Goal: Information Seeking & Learning: Learn about a topic

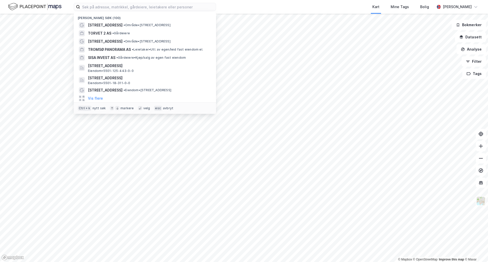
click at [169, 6] on input at bounding box center [148, 7] width 136 height 8
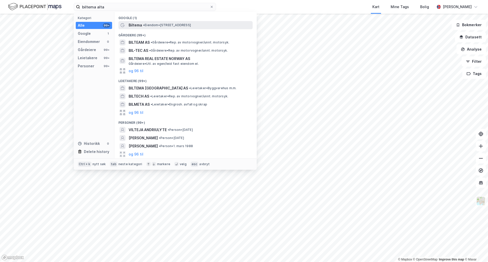
click at [153, 28] on div "Biltema • Eiendom • [STREET_ADDRESS]" at bounding box center [190, 25] width 123 height 6
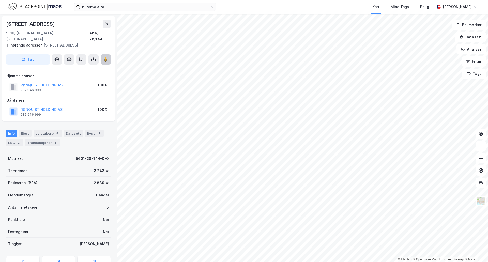
click at [106, 57] on button at bounding box center [106, 59] width 10 height 10
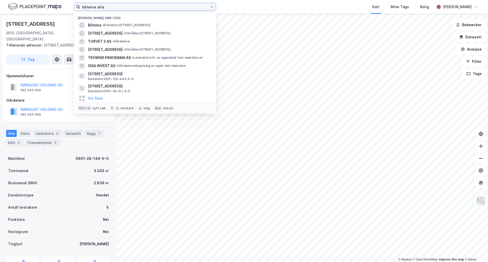
click at [118, 4] on input "biltema alta" at bounding box center [145, 7] width 130 height 8
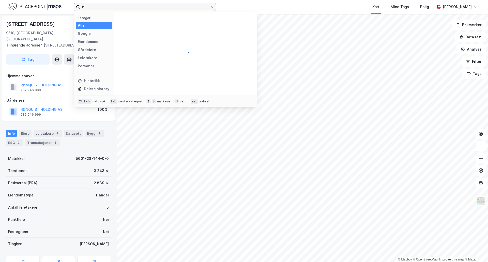
type input "b"
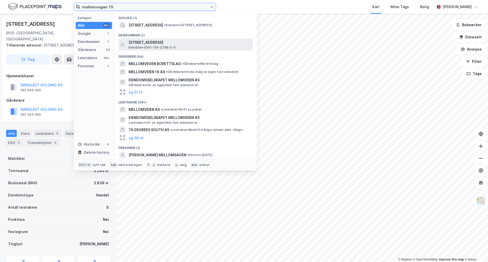
type input "mellomvegen 79"
click at [159, 44] on span "[STREET_ADDRESS]" at bounding box center [190, 42] width 122 height 6
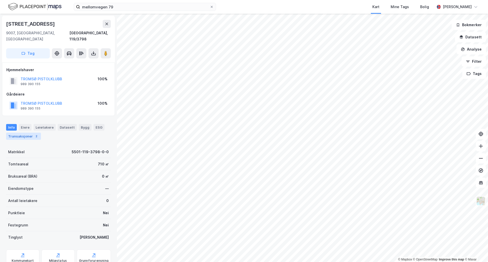
click at [25, 133] on div "Transaksjoner 2" at bounding box center [23, 136] width 35 height 7
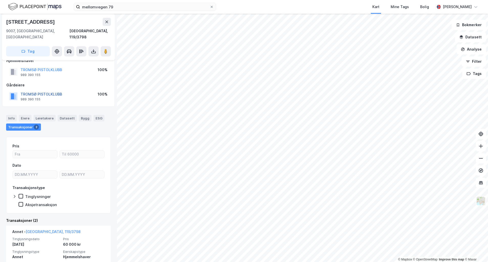
scroll to position [8, 0]
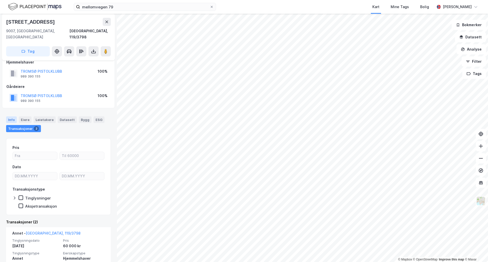
click at [12, 116] on div "Info" at bounding box center [11, 119] width 11 height 7
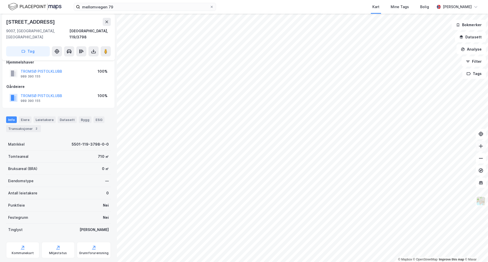
click at [478, 145] on icon at bounding box center [480, 145] width 5 height 5
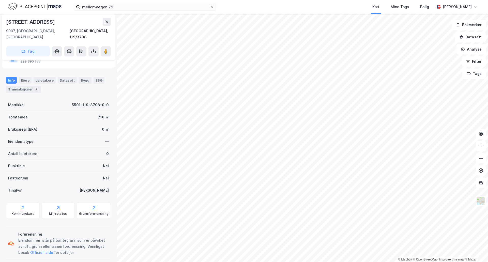
click at [67, 160] on div "Punktleie Nei" at bounding box center [58, 166] width 105 height 12
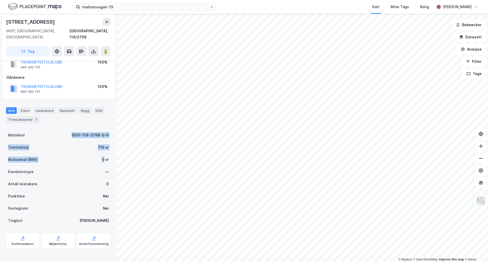
drag, startPoint x: 64, startPoint y: 126, endPoint x: 100, endPoint y: 158, distance: 48.4
click at [100, 158] on div "Matrikkel 5501-119-3798-0-0 Tomteareal 710 ㎡ Bruksareal (BRA) 0 ㎡ Eiendomstype …" at bounding box center [58, 178] width 105 height 98
click at [100, 158] on div "Bruksareal (BRA) 0 ㎡" at bounding box center [58, 159] width 105 height 12
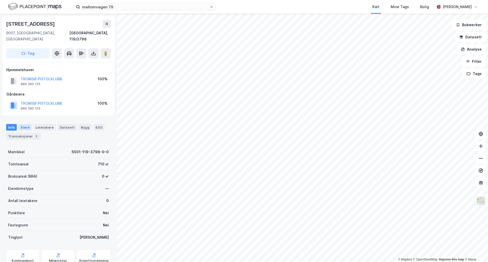
click at [21, 124] on div "Eiere" at bounding box center [25, 127] width 13 height 7
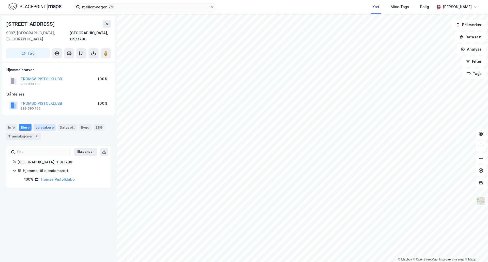
click at [43, 124] on div "Leietakere" at bounding box center [45, 127] width 22 height 7
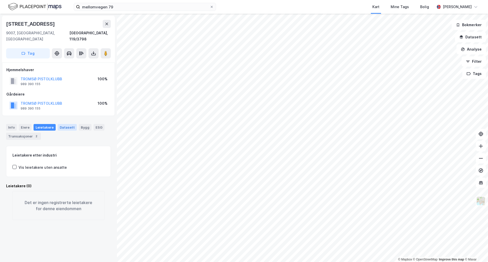
click at [66, 124] on div "Datasett" at bounding box center [67, 127] width 19 height 7
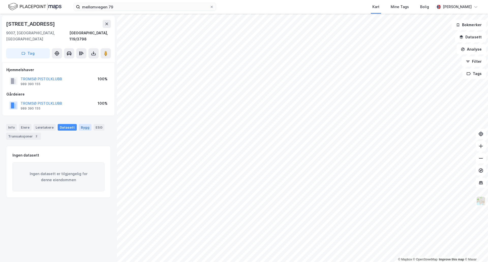
click at [83, 124] on div "Bygg" at bounding box center [85, 127] width 13 height 7
click at [94, 124] on div "ESG" at bounding box center [98, 127] width 11 height 7
click at [29, 133] on div "Transaksjoner 2" at bounding box center [23, 136] width 35 height 7
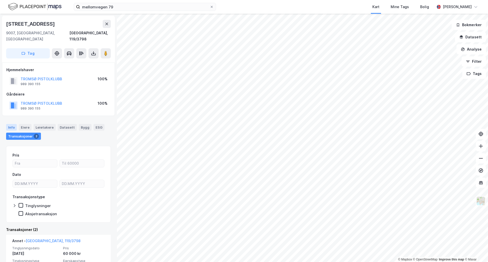
click at [9, 124] on div "Info" at bounding box center [11, 127] width 11 height 7
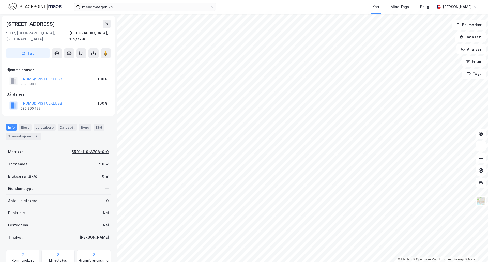
click at [75, 149] on div "5501-119-3798-0-0" at bounding box center [90, 152] width 37 height 6
